Goal: Navigation & Orientation: Find specific page/section

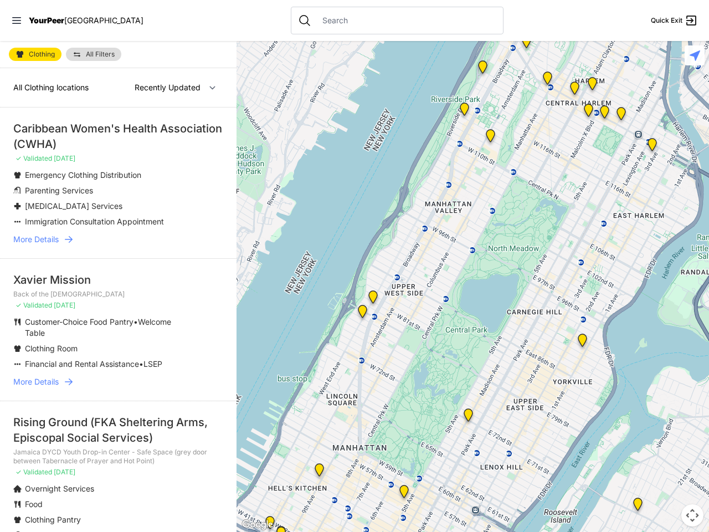
click at [17, 20] on icon at bounding box center [16, 20] width 9 height 7
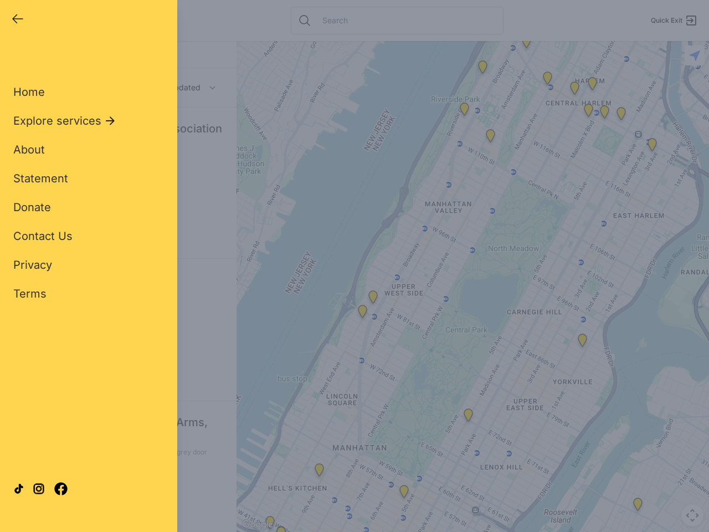
click at [472, 286] on div "Close panel YourPeer [GEOGRAPHIC_DATA] Quick Exit Single Adult Families Soup Ki…" at bounding box center [354, 266] width 709 height 532
click at [526, 44] on div "Close panel YourPeer [GEOGRAPHIC_DATA] Quick Exit Single Adult Families Soup Ki…" at bounding box center [354, 266] width 709 height 532
click at [547, 80] on div "Close panel YourPeer [GEOGRAPHIC_DATA] Quick Exit Single Adult Families Soup Ki…" at bounding box center [354, 266] width 709 height 532
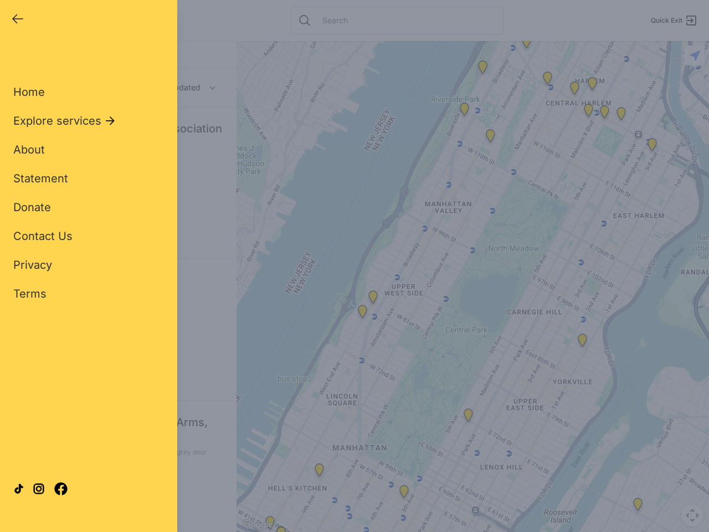
click at [574, 90] on div "Close panel YourPeer [GEOGRAPHIC_DATA] Quick Exit Single Adult Families Soup Ki…" at bounding box center [354, 266] width 709 height 532
click at [652, 147] on div "Close panel YourPeer [GEOGRAPHIC_DATA] Quick Exit Single Adult Families Soup Ki…" at bounding box center [354, 266] width 709 height 532
click at [582, 342] on div "Close panel YourPeer [GEOGRAPHIC_DATA] Quick Exit Single Adult Families Soup Ki…" at bounding box center [354, 266] width 709 height 532
click at [362, 314] on div "Close panel YourPeer [GEOGRAPHIC_DATA] Quick Exit Single Adult Families Soup Ki…" at bounding box center [354, 266] width 709 height 532
